Goal: Task Accomplishment & Management: Complete application form

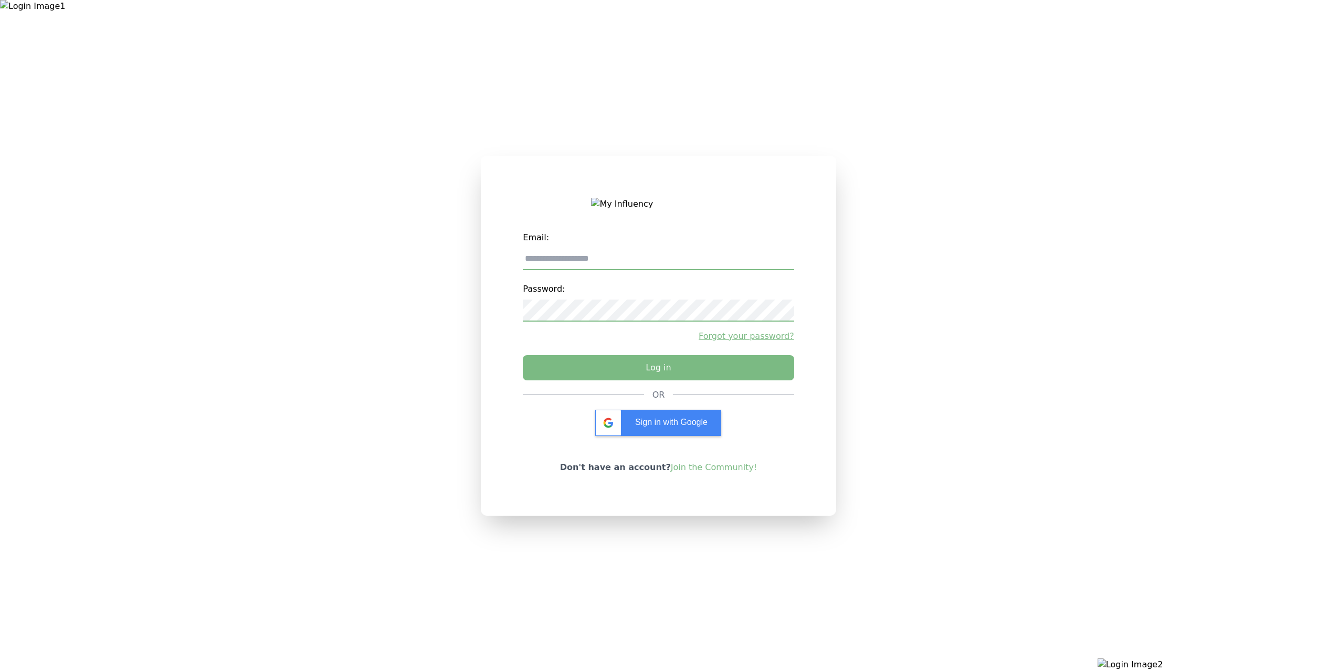
click at [679, 254] on input "email" at bounding box center [658, 259] width 271 height 22
type input "**********"
click at [644, 373] on button "Log in" at bounding box center [658, 365] width 284 height 26
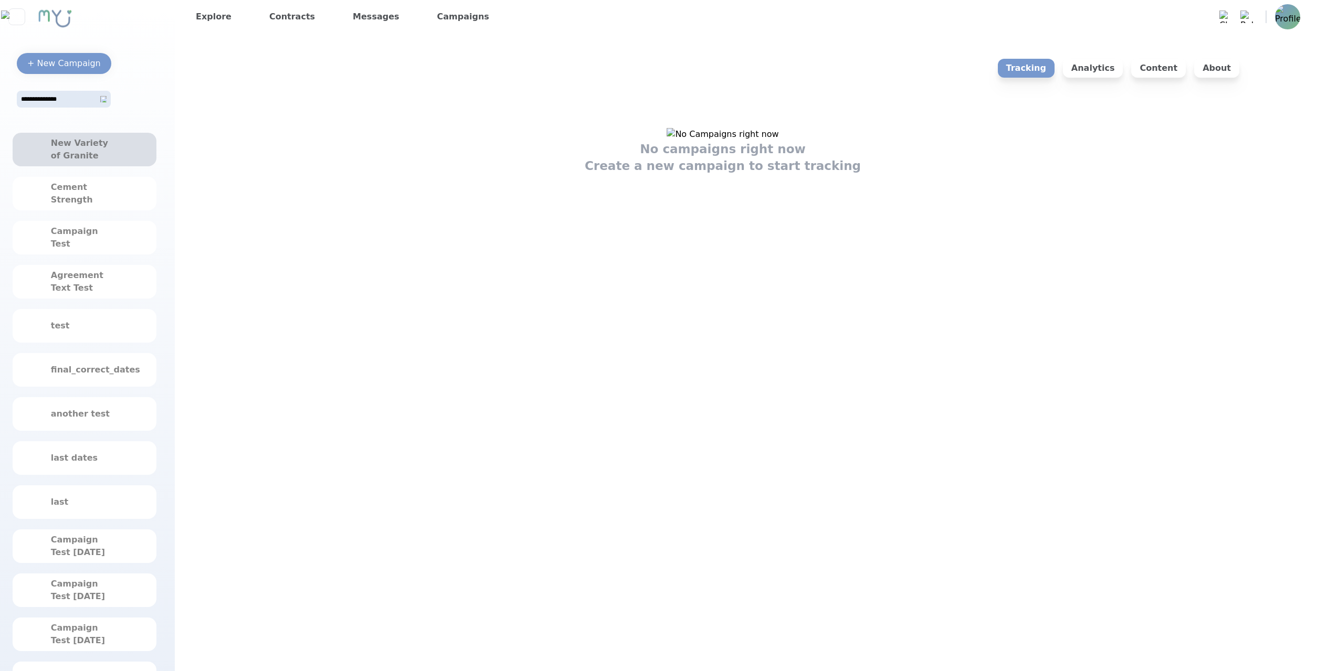
click at [124, 155] on div "New Variety of Granite" at bounding box center [85, 150] width 144 height 34
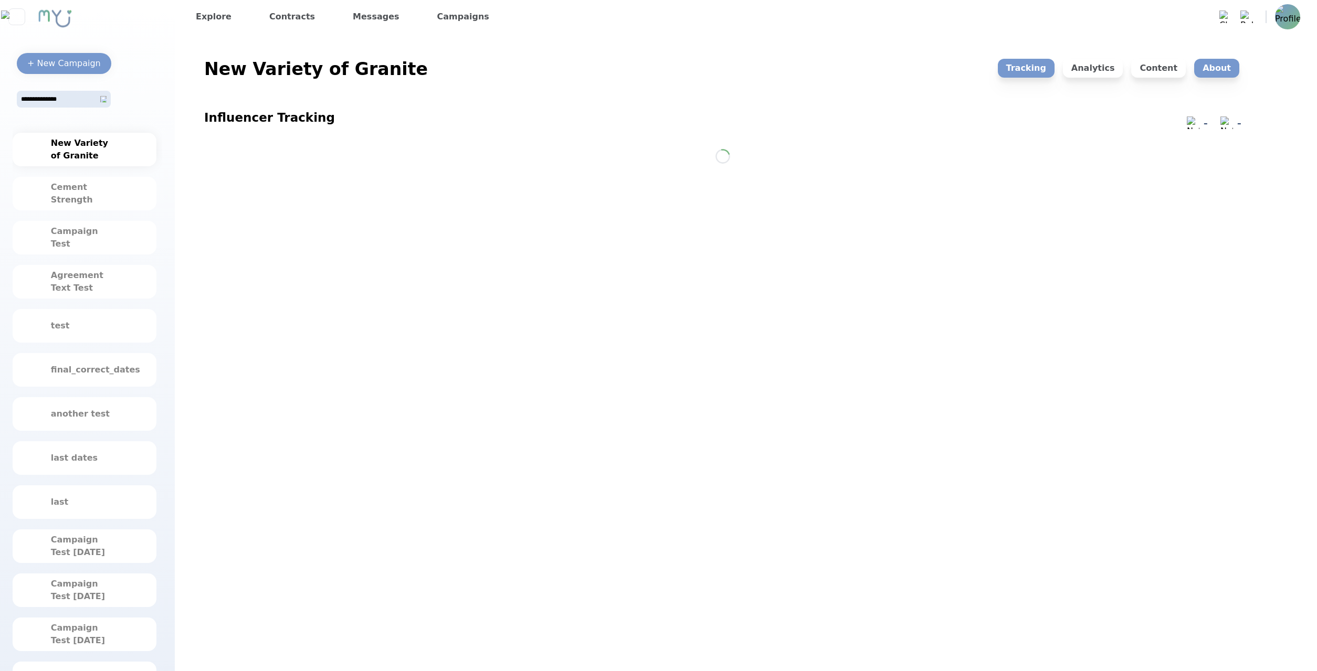
click at [1216, 71] on p "About" at bounding box center [1216, 68] width 45 height 19
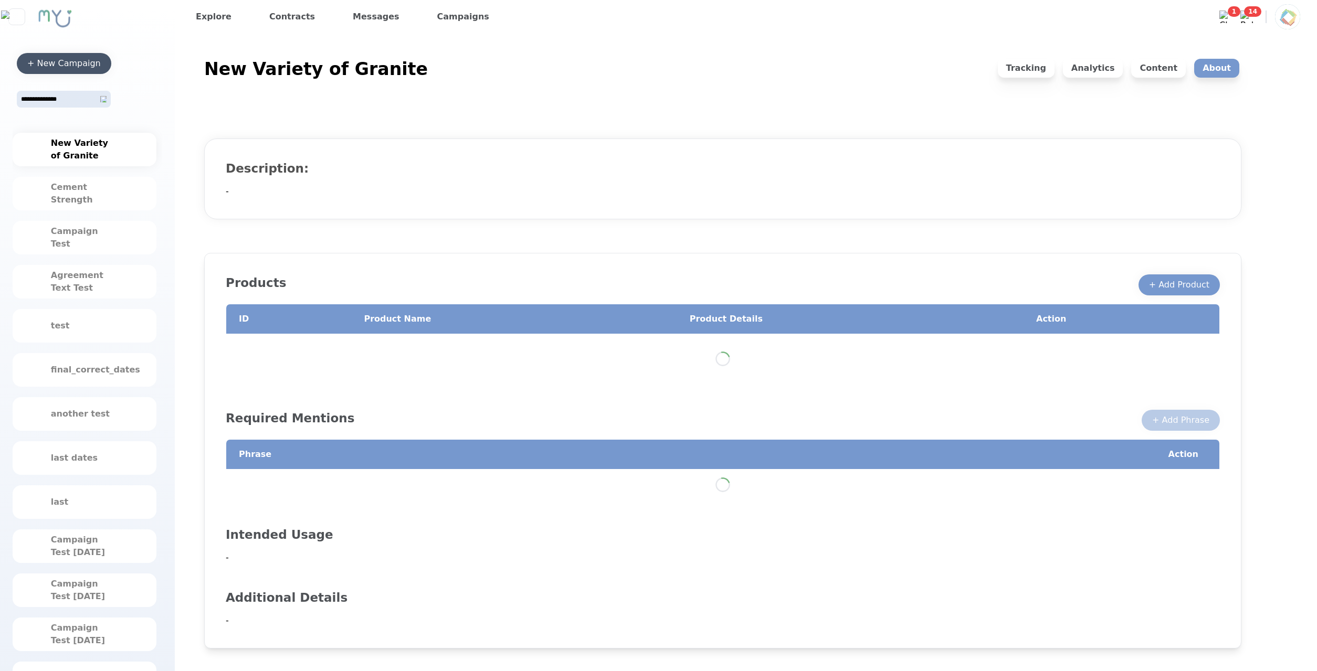
click at [87, 56] on button "+ New Campaign" at bounding box center [64, 63] width 94 height 21
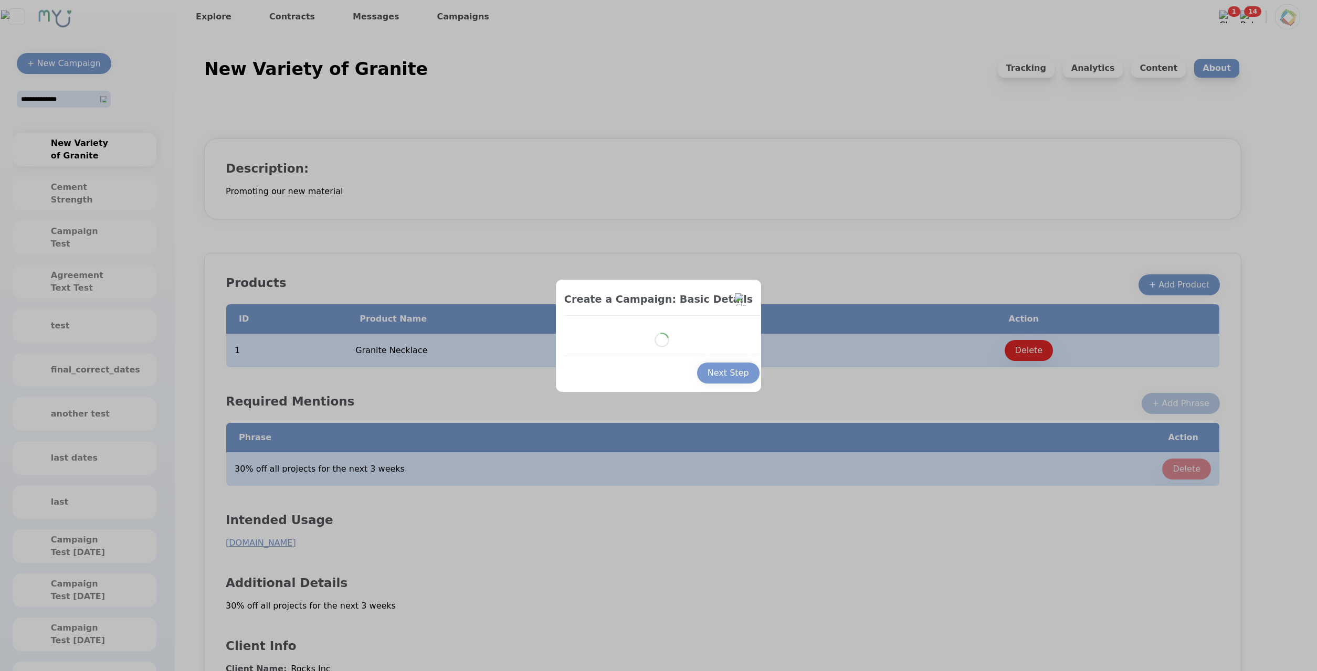
select select "*"
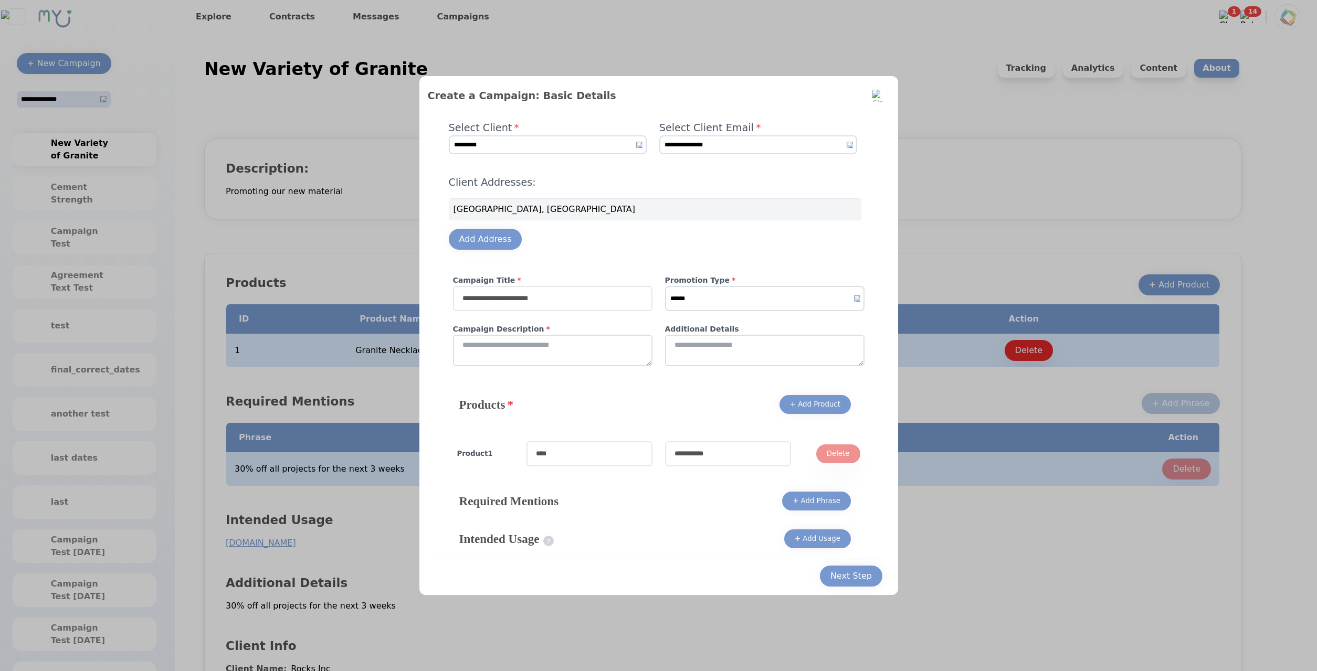
click at [615, 302] on input "text" at bounding box center [552, 298] width 199 height 25
type input "***"
click at [600, 347] on textarea at bounding box center [552, 350] width 199 height 31
type textarea "**"
click at [665, 286] on select "****** ******* *******" at bounding box center [764, 298] width 199 height 25
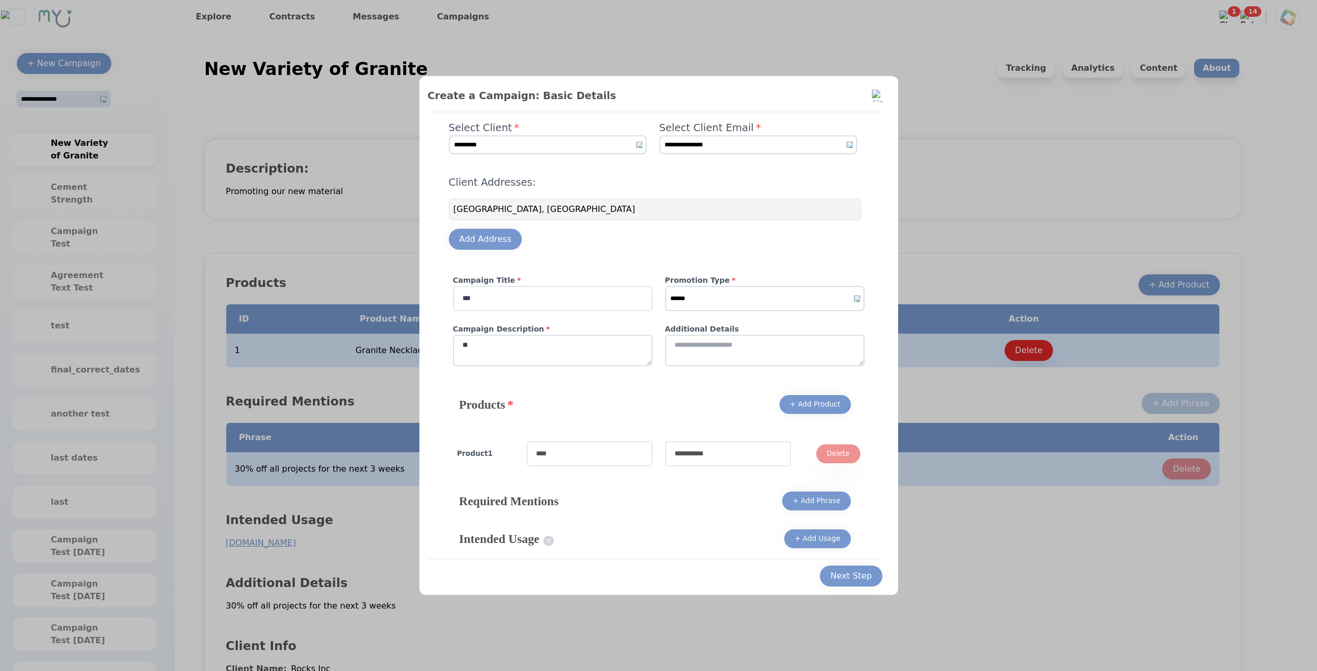
select select "*"
click option "*******" at bounding box center [0, 0] width 0 height 0
click at [723, 345] on textarea at bounding box center [764, 350] width 199 height 31
type textarea "*"
click at [600, 447] on input "text" at bounding box center [589, 453] width 126 height 25
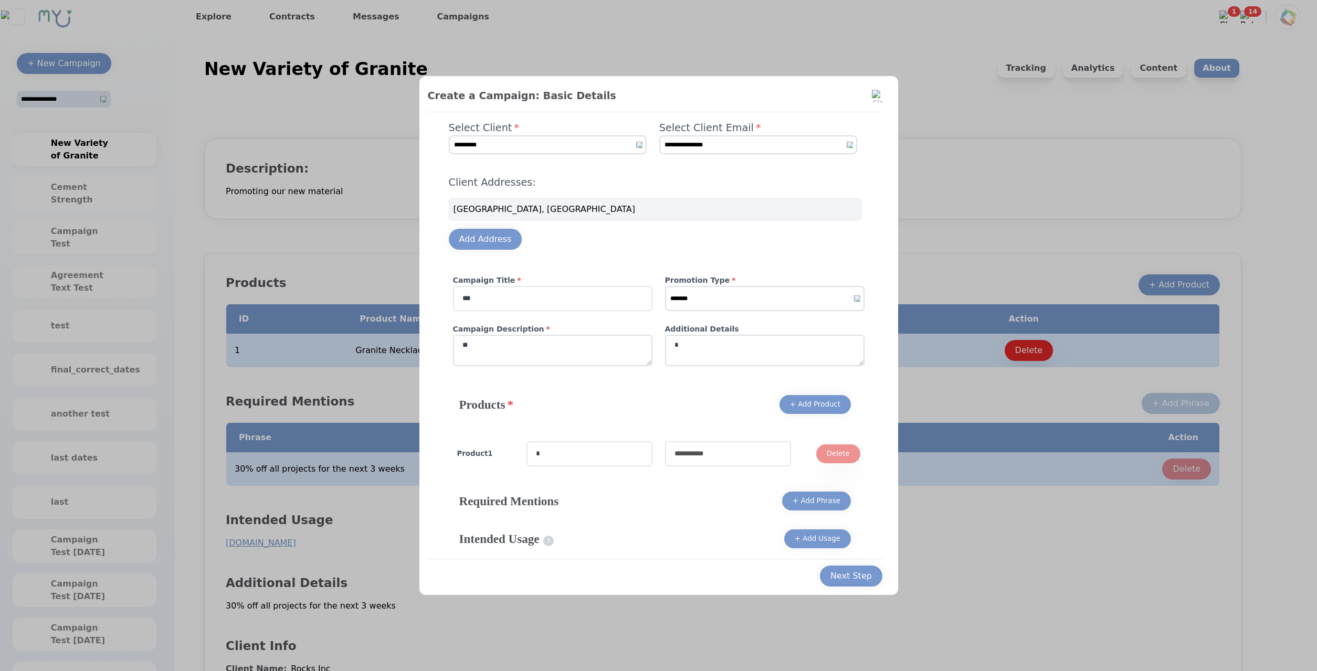
type input "*"
click at [728, 461] on input "*" at bounding box center [728, 453] width 126 height 25
type input "*"
click at [866, 576] on div "Next Step" at bounding box center [850, 576] width 41 height 13
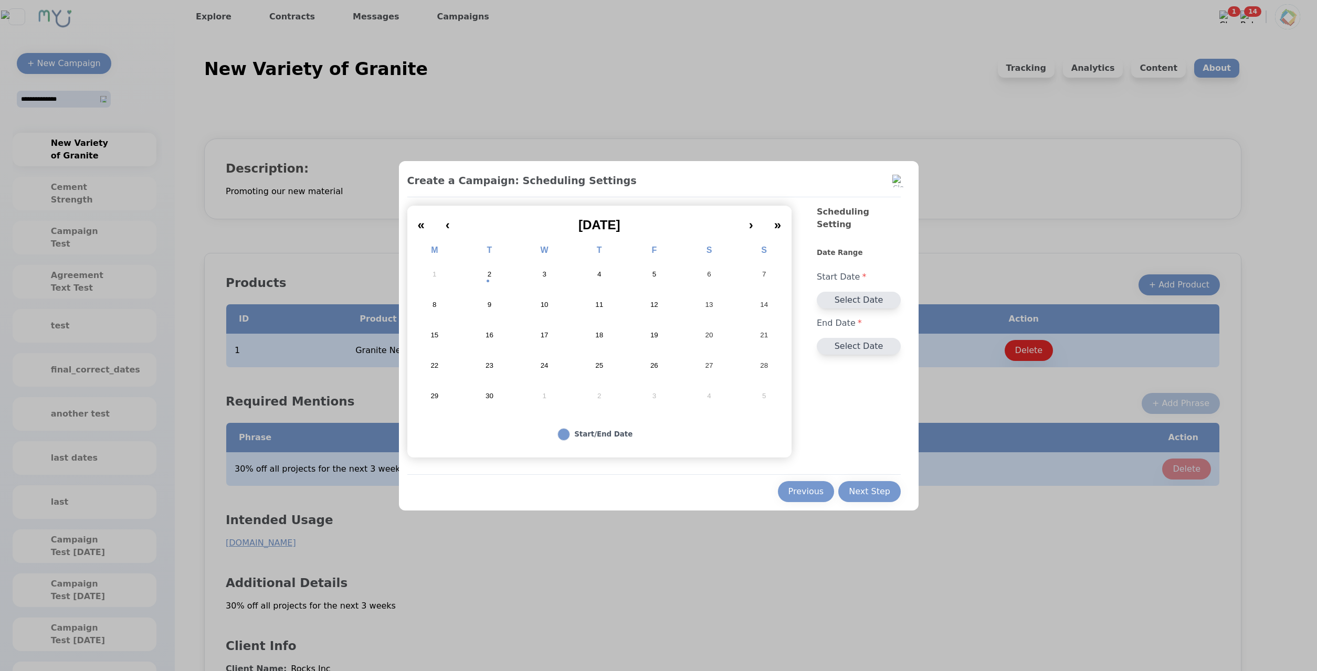
click at [685, 339] on button "20" at bounding box center [709, 335] width 55 height 30
click at [713, 375] on button "27" at bounding box center [709, 366] width 55 height 30
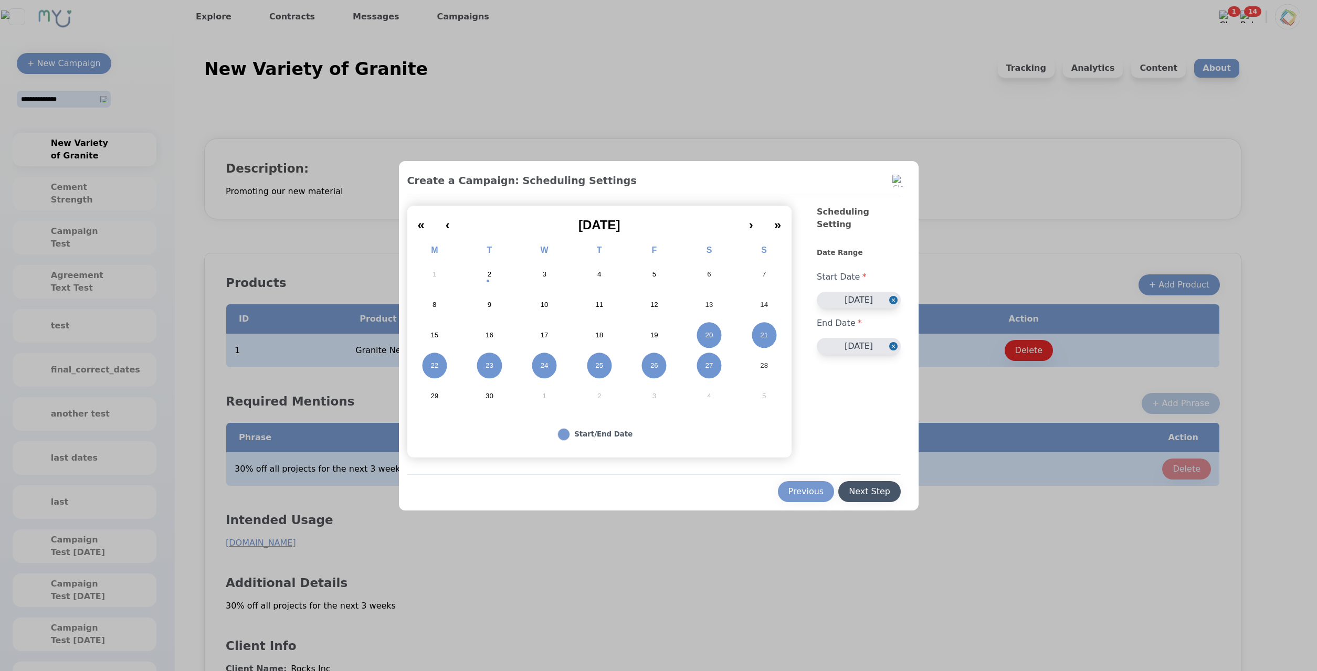
click at [866, 492] on div "Next Step" at bounding box center [869, 491] width 41 height 13
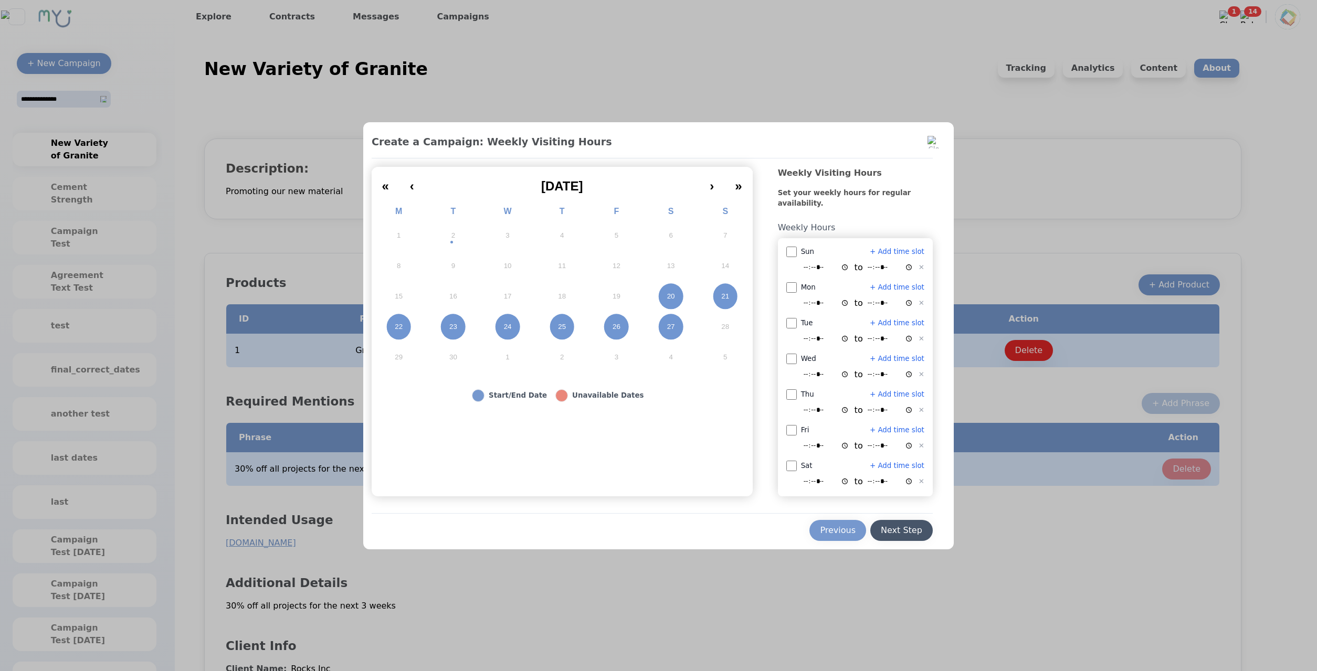
click at [896, 528] on div "Next Step" at bounding box center [901, 530] width 41 height 13
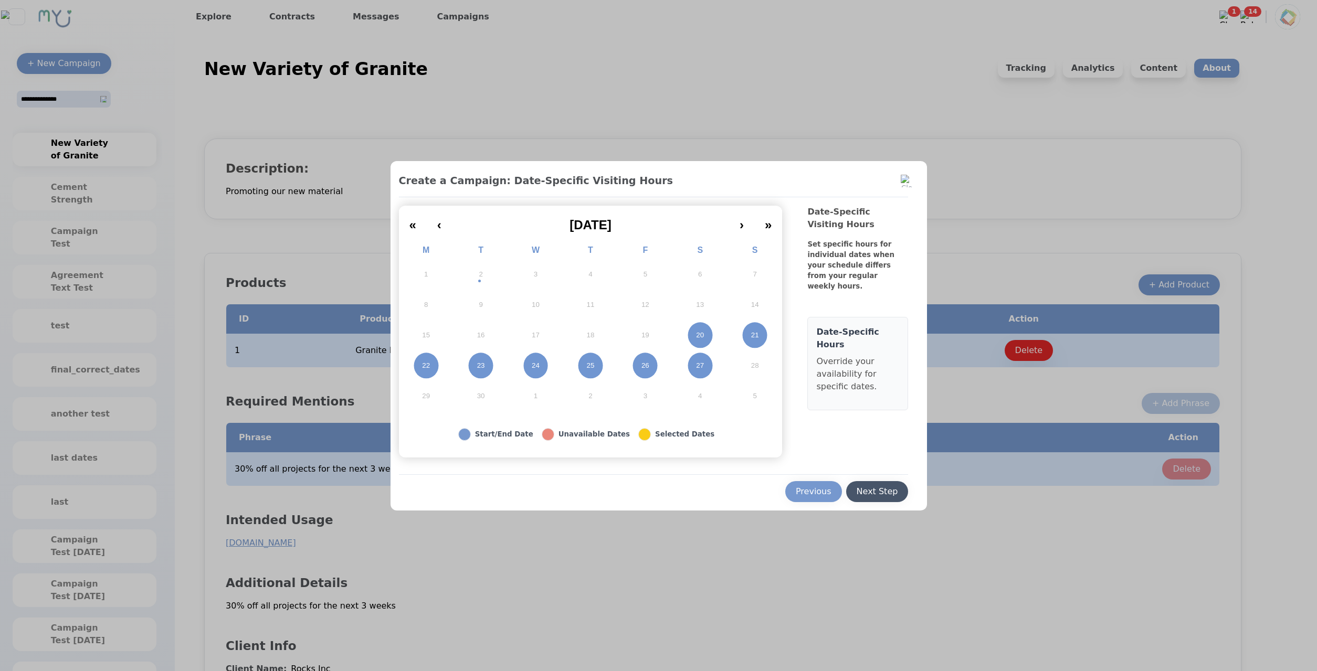
click at [898, 491] on button "Next Step" at bounding box center [877, 491] width 62 height 21
